Goal: Find contact information

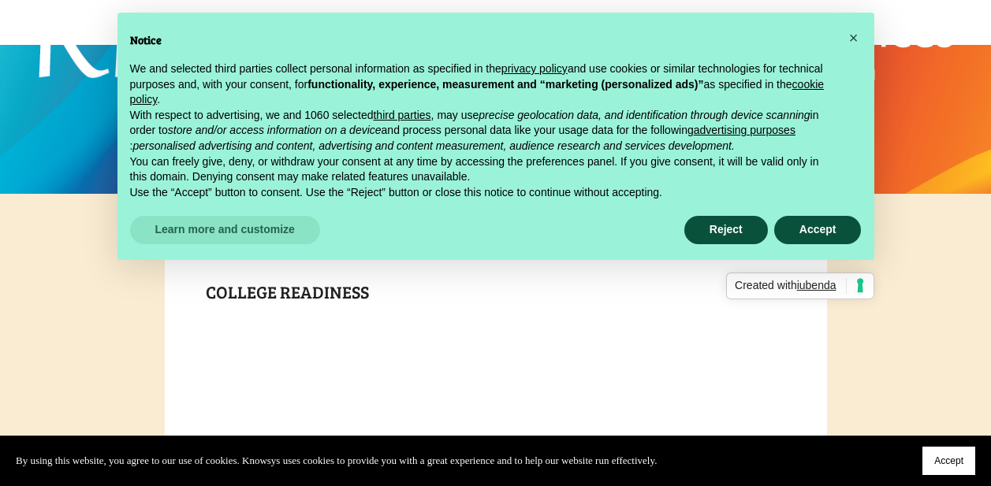
scroll to position [158, 0]
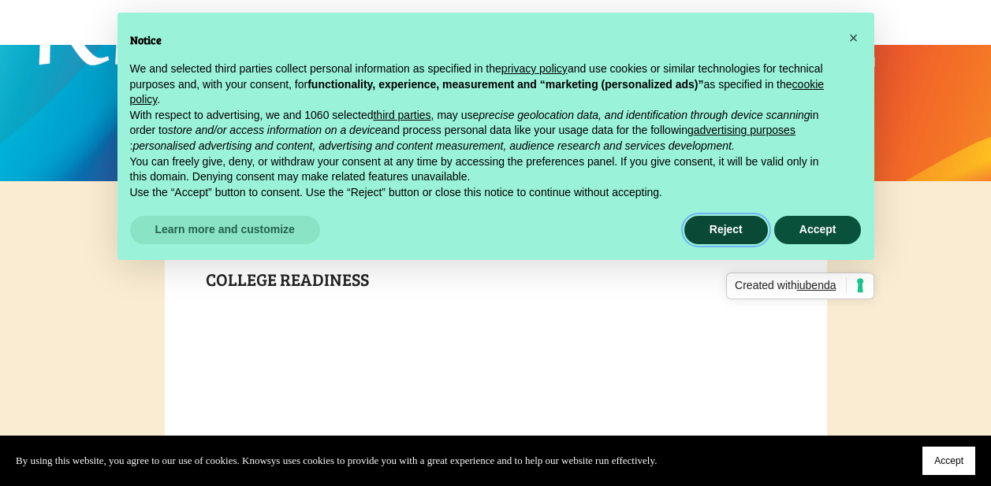
click at [726, 225] on button "Reject" at bounding box center [726, 230] width 84 height 28
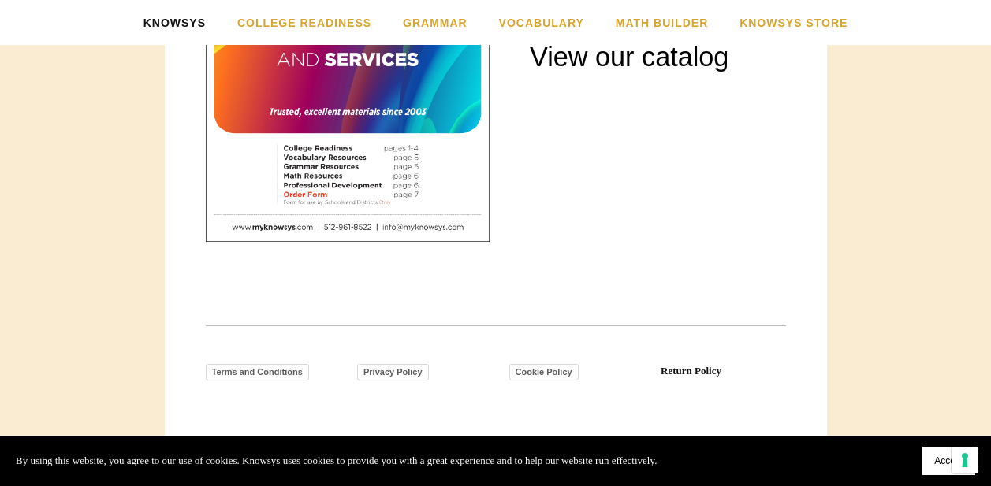
scroll to position [2272, 0]
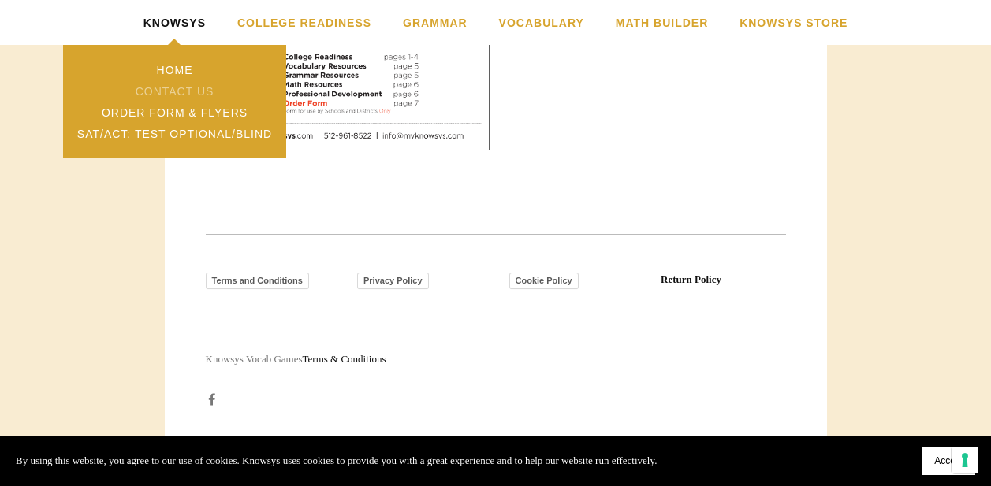
click at [162, 85] on link "Contact Us" at bounding box center [174, 90] width 222 height 21
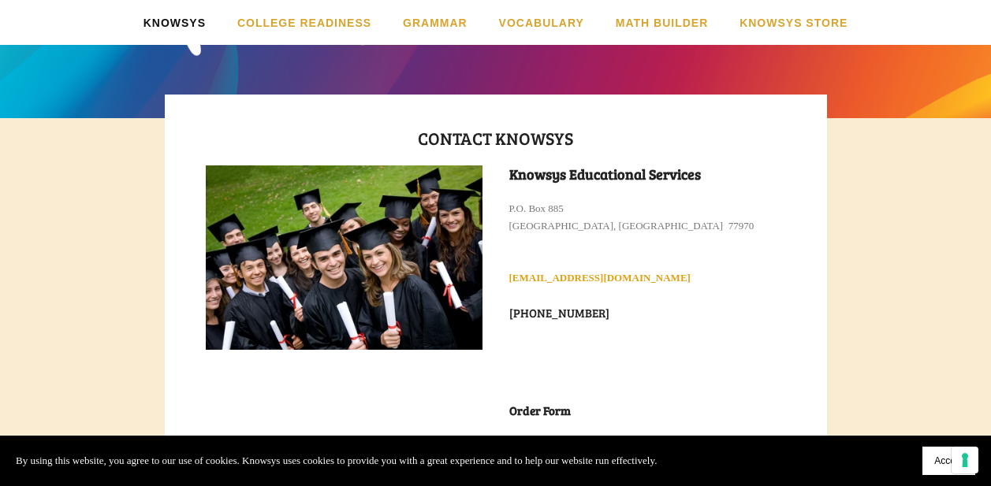
scroll to position [6, 0]
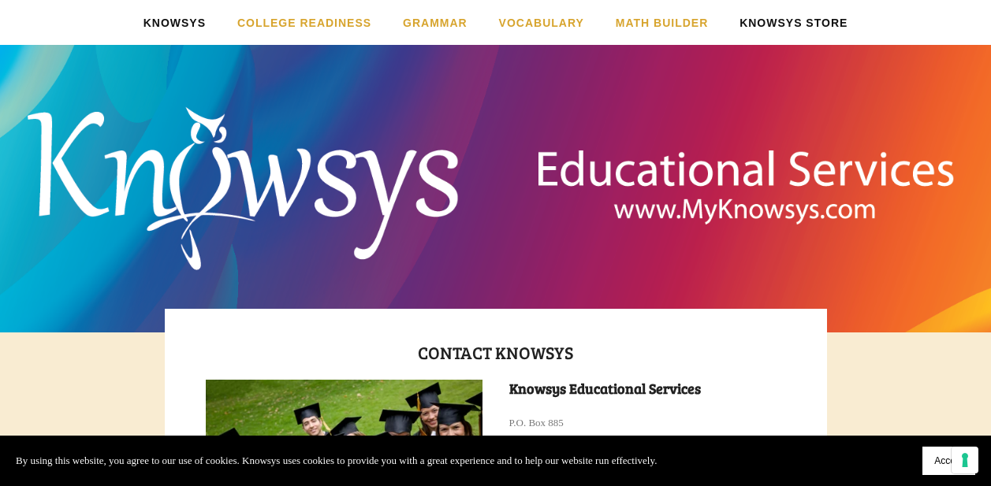
click at [802, 20] on link "Knowsys Store" at bounding box center [793, 22] width 108 height 45
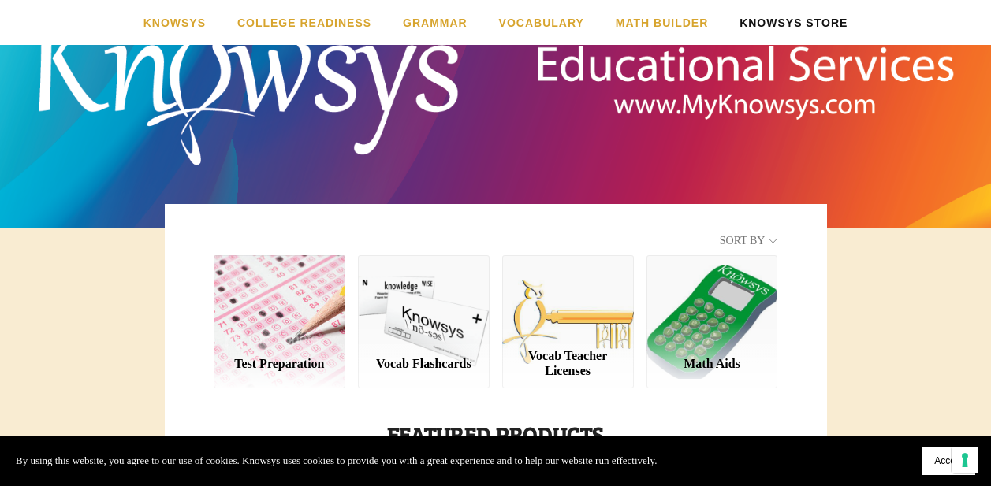
scroll to position [81, 0]
